Goal: Task Accomplishment & Management: Use online tool/utility

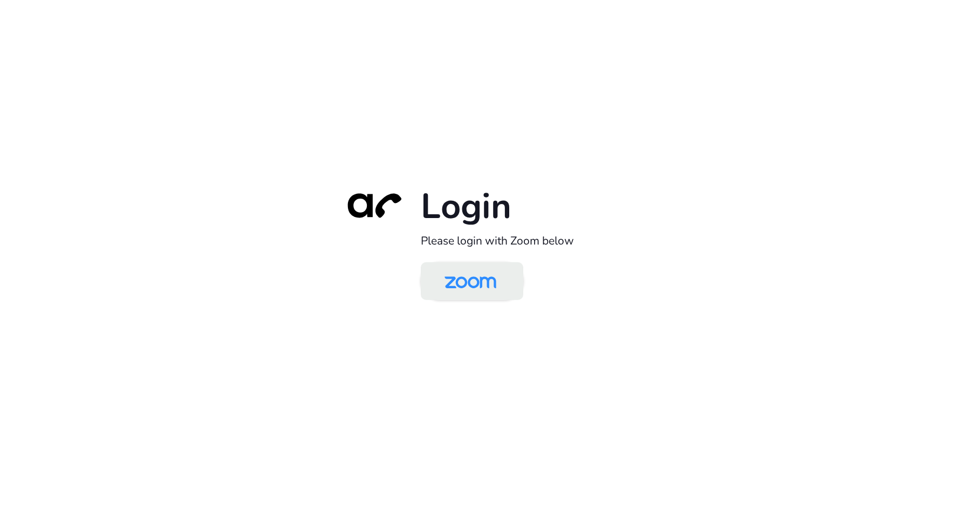
click at [451, 270] on img at bounding box center [470, 281] width 74 height 35
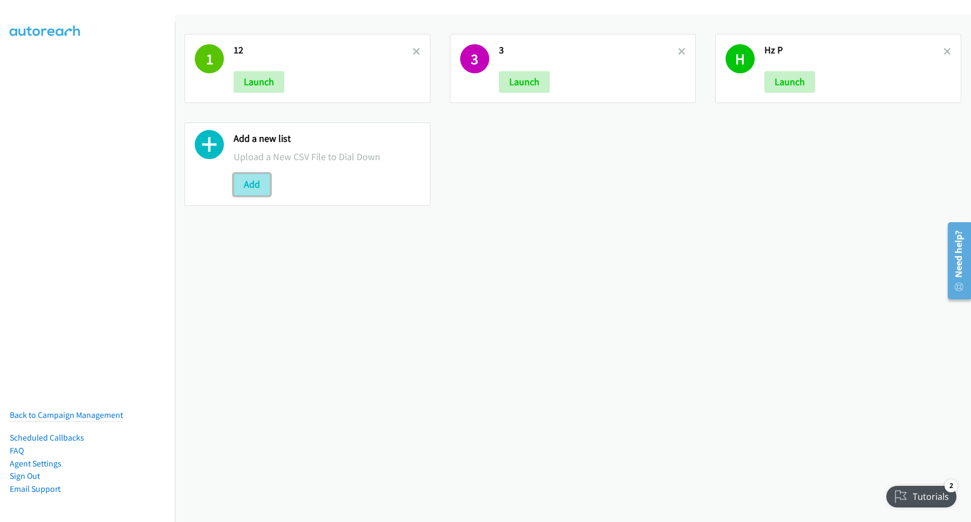
click at [248, 187] on button "Add" at bounding box center [252, 185] width 37 height 22
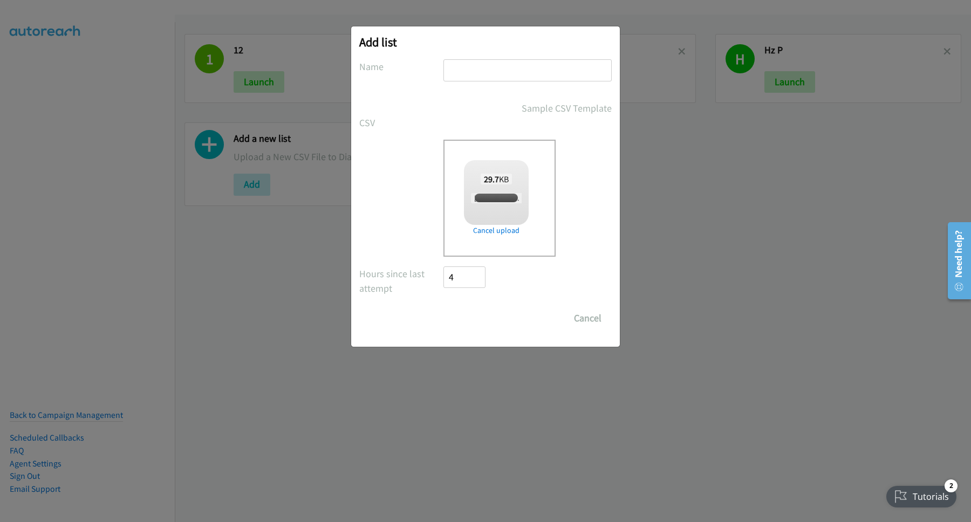
click at [528, 65] on input "text" at bounding box center [527, 70] width 168 height 22
checkbox input "true"
type input "PH"
click at [480, 311] on input "Save List" at bounding box center [471, 318] width 57 height 22
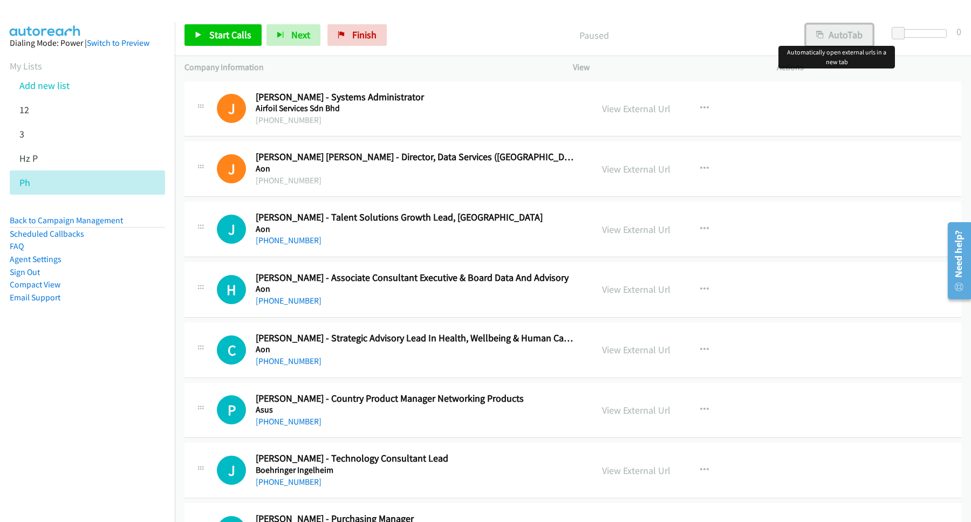
click at [852, 43] on button "AutoTab" at bounding box center [839, 35] width 67 height 22
click at [254, 43] on link "Start Calls" at bounding box center [222, 35] width 77 height 22
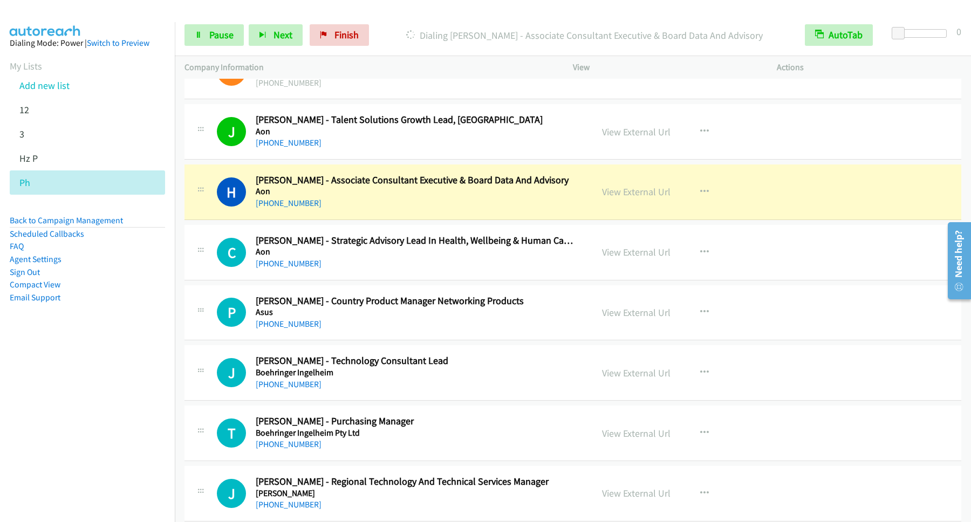
scroll to position [146, 0]
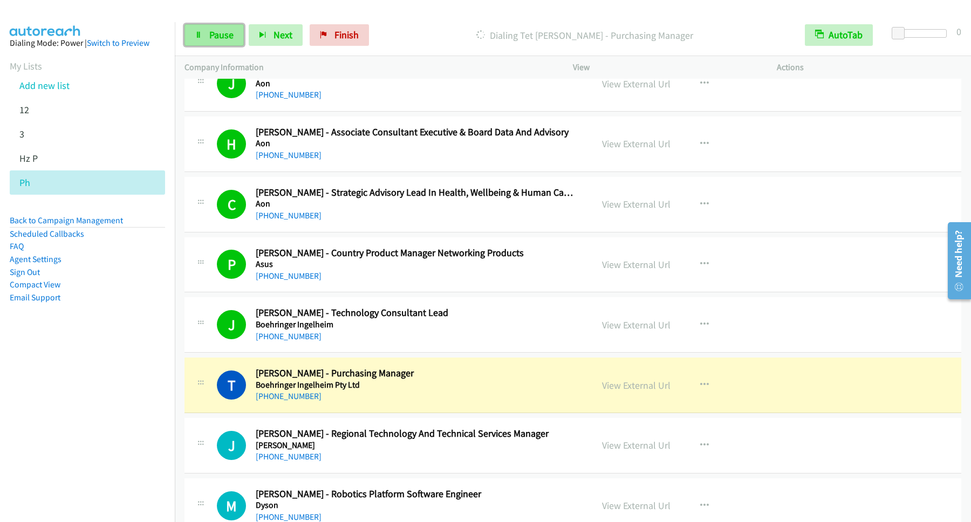
click at [229, 45] on link "Pause" at bounding box center [213, 35] width 59 height 22
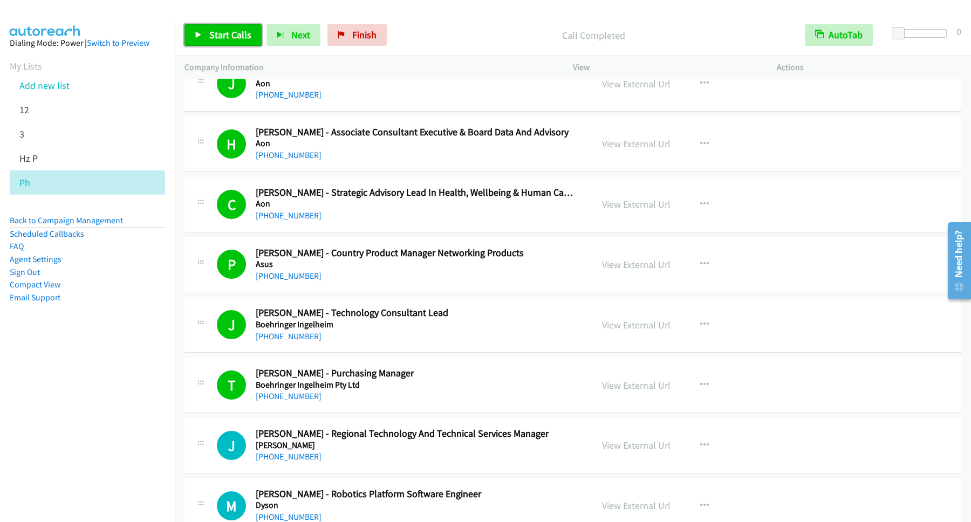
click at [255, 39] on link "Start Calls" at bounding box center [222, 35] width 77 height 22
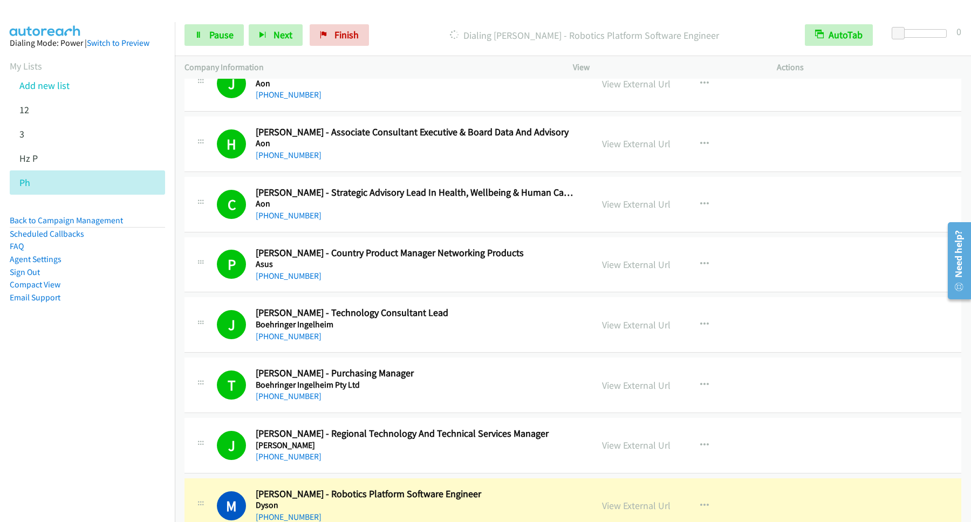
scroll to position [291, 0]
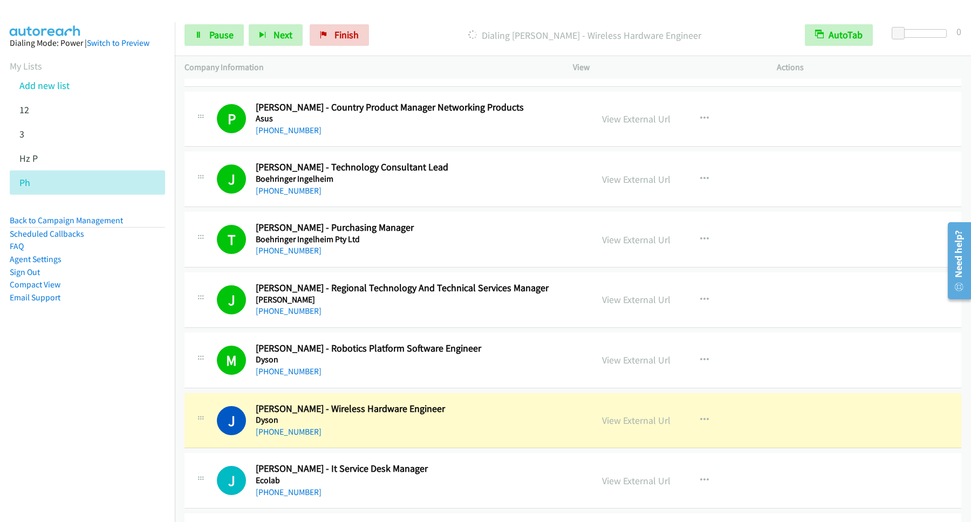
click at [202, 46] on div "Start Calls Pause Next Finish Dialing Jeo Urquico - Wireless Hardware Engineer …" at bounding box center [573, 36] width 796 height 42
click at [211, 42] on link "Pause" at bounding box center [213, 35] width 59 height 22
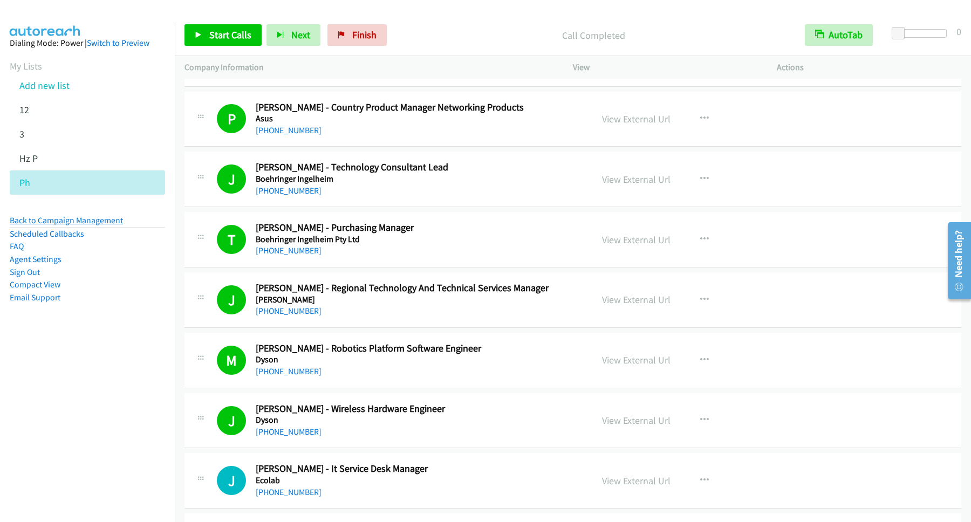
click at [94, 218] on link "Back to Campaign Management" at bounding box center [66, 220] width 113 height 10
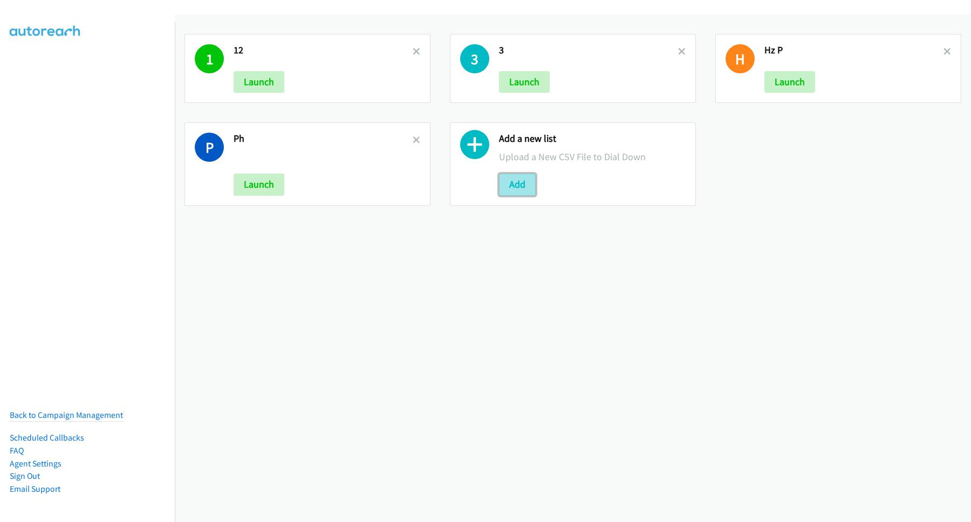
click at [529, 187] on button "Add" at bounding box center [517, 185] width 37 height 22
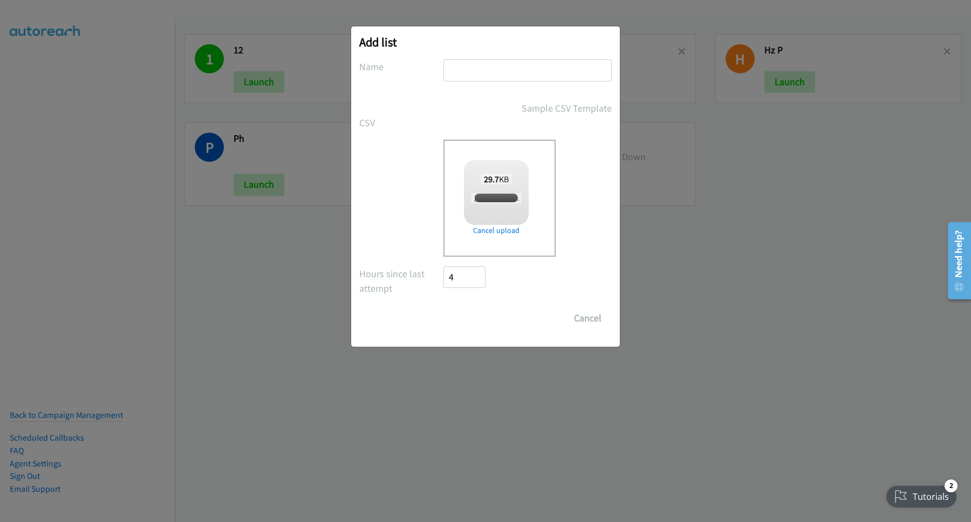
checkbox input "true"
click at [547, 65] on input "text" at bounding box center [527, 70] width 168 height 22
type input "1"
click at [479, 313] on input "Save List" at bounding box center [471, 318] width 57 height 22
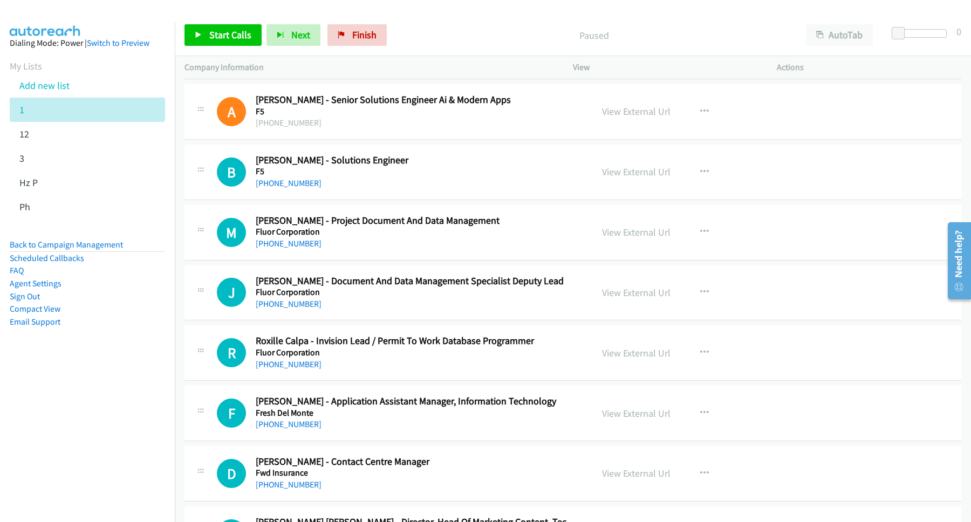
scroll to position [728, 0]
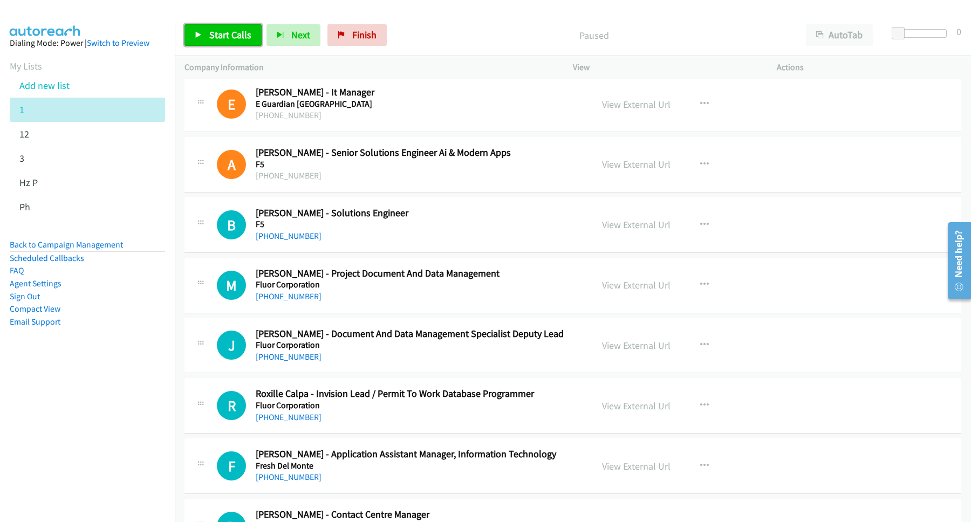
click at [239, 37] on span "Start Calls" at bounding box center [230, 35] width 42 height 12
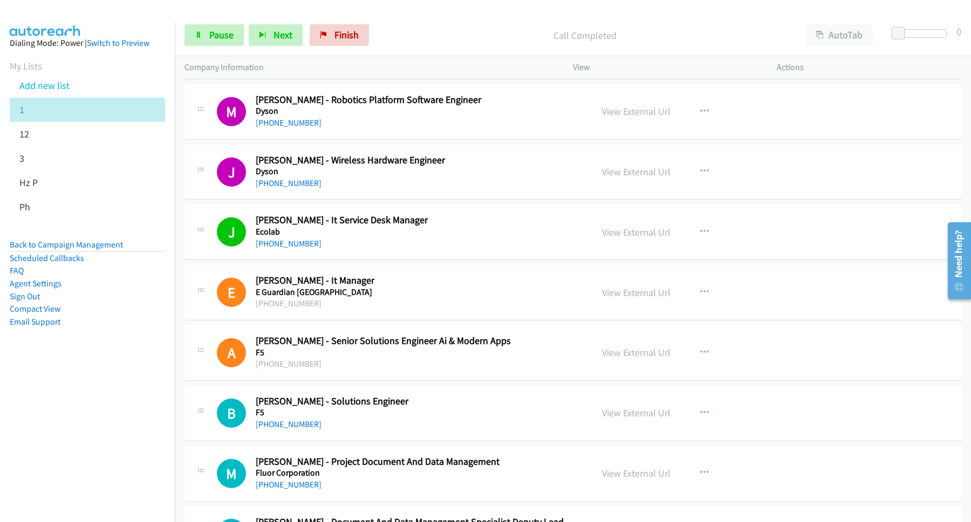
scroll to position [583, 0]
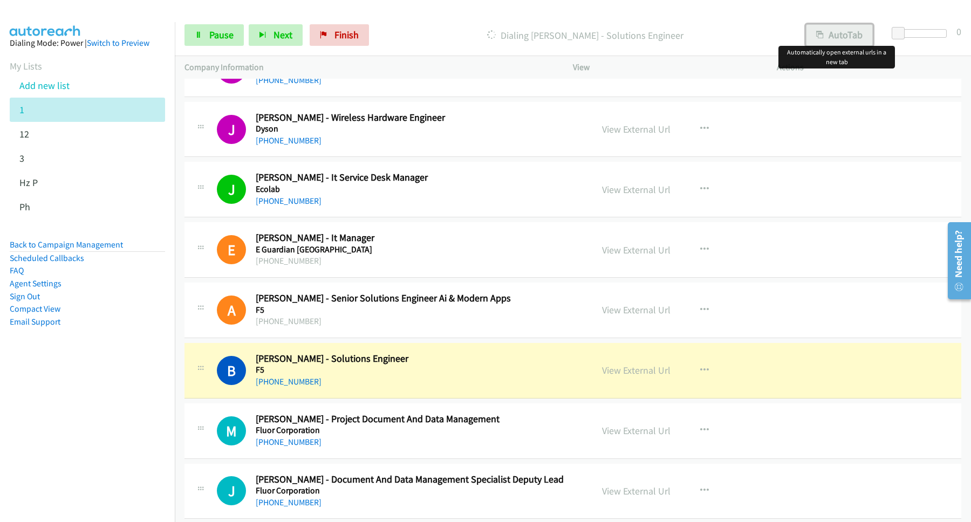
click at [860, 35] on button "AutoTab" at bounding box center [839, 35] width 67 height 22
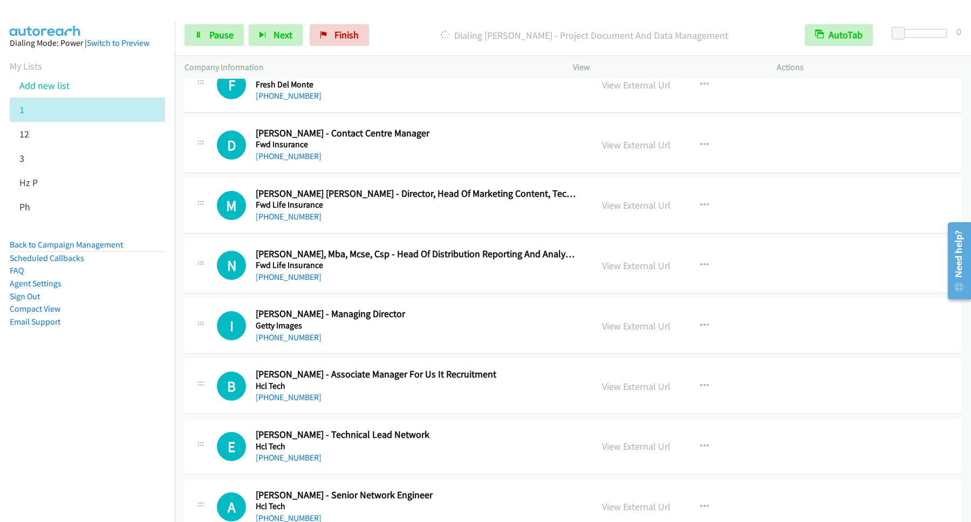
scroll to position [1165, 0]
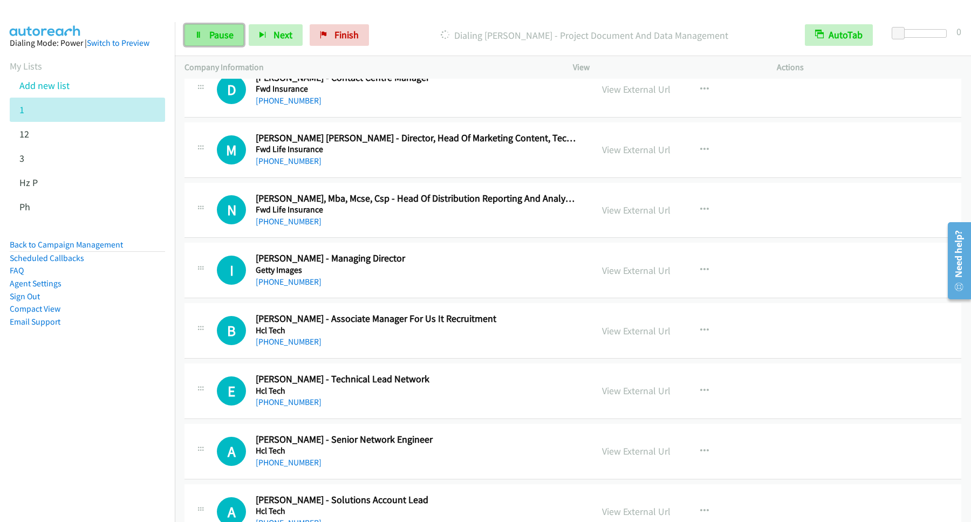
click at [205, 40] on link "Pause" at bounding box center [213, 35] width 59 height 22
